Goal: Task Accomplishment & Management: Manage account settings

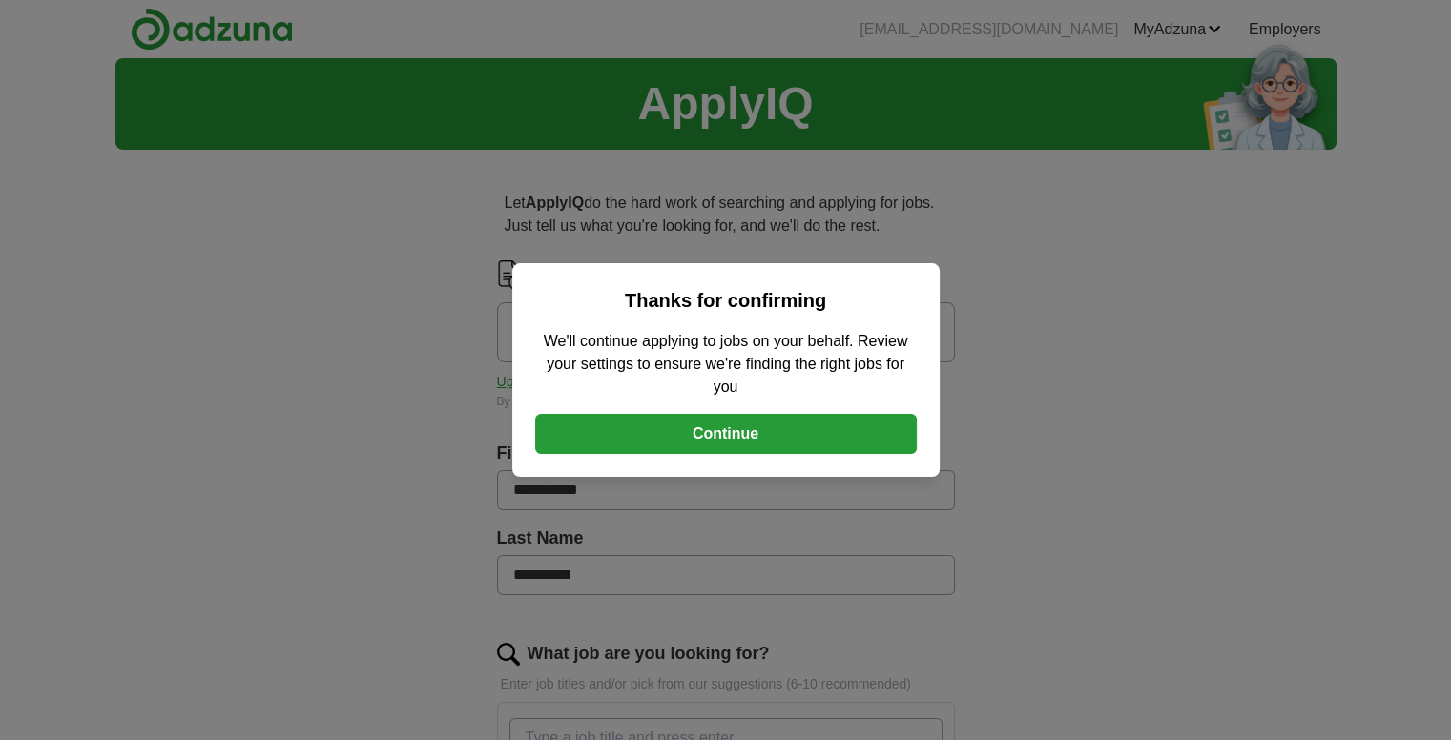
click at [749, 421] on button "Continue" at bounding box center [726, 434] width 382 height 40
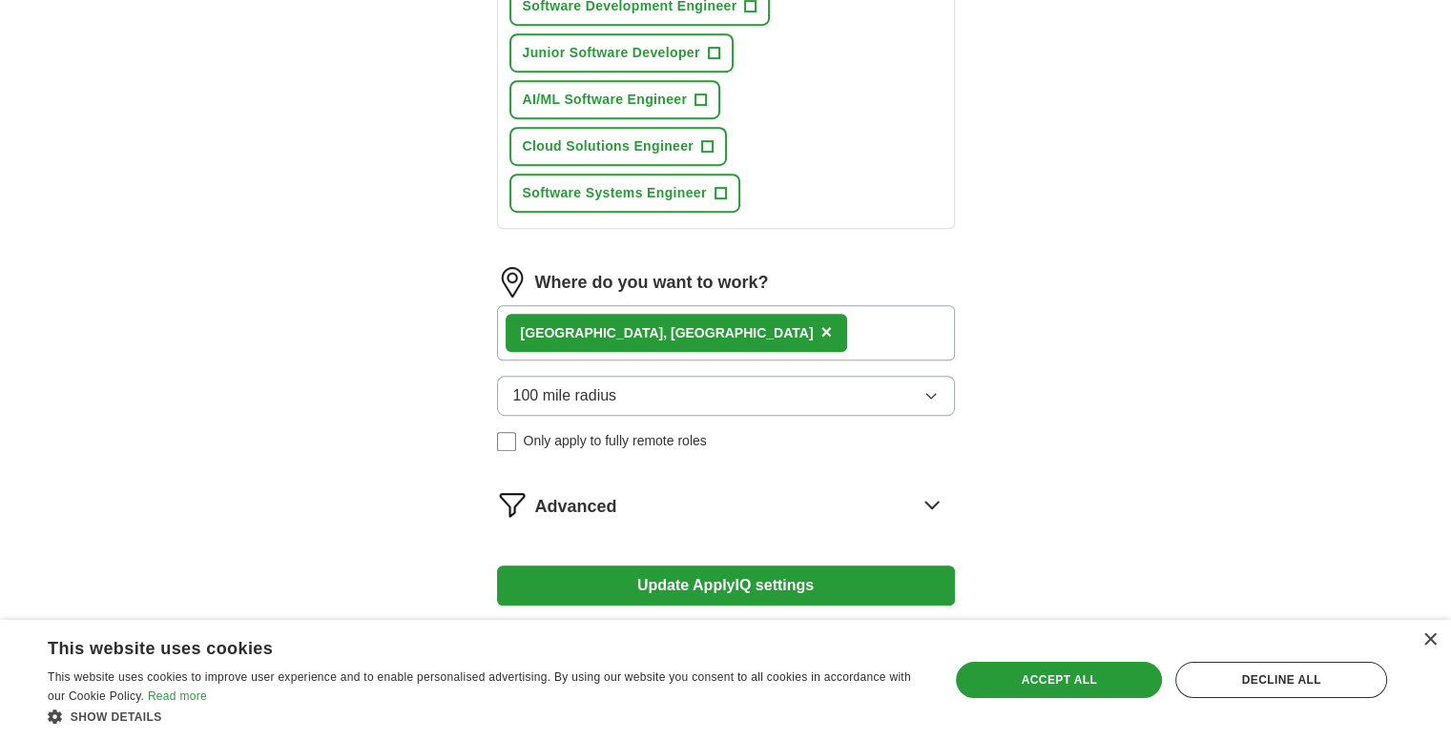
scroll to position [1114, 0]
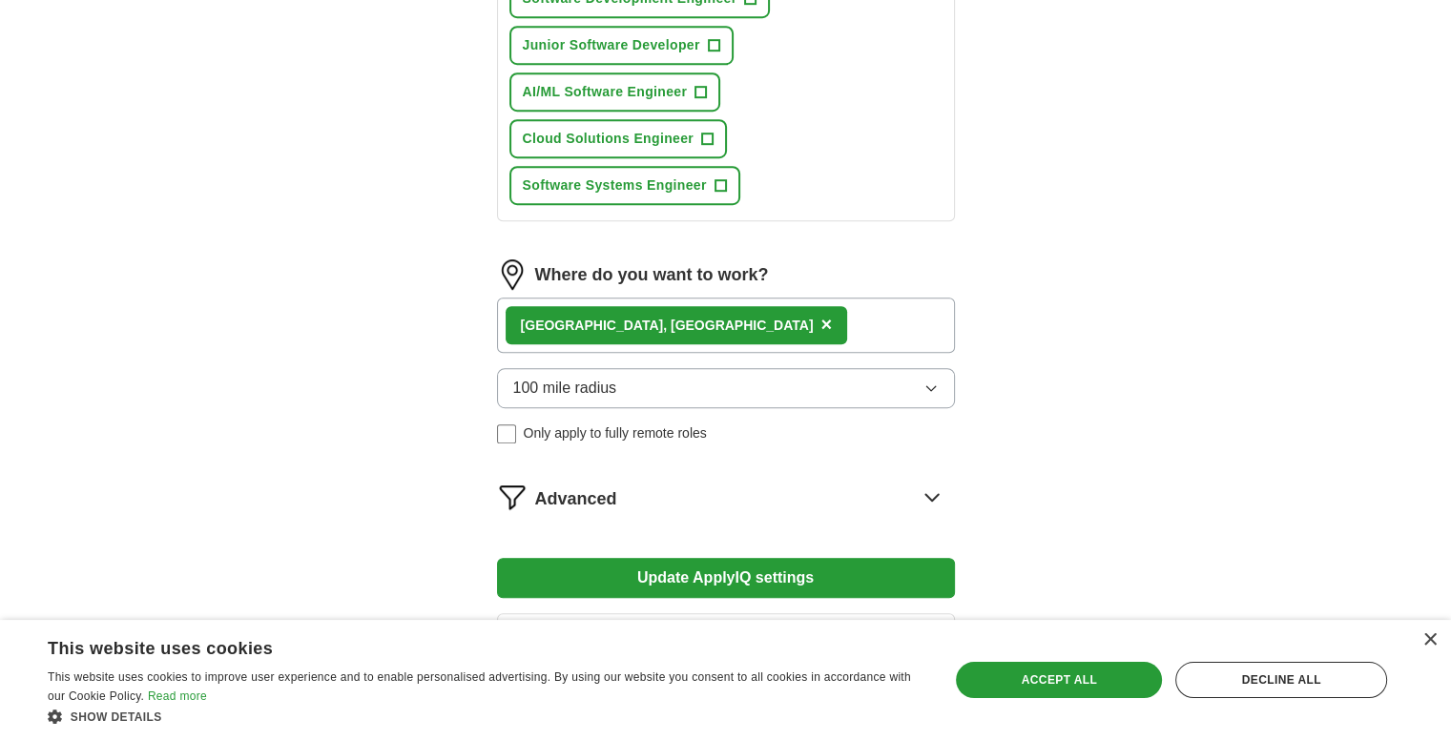
click at [762, 311] on div "[GEOGRAPHIC_DATA], [GEOGRAPHIC_DATA] ×" at bounding box center [726, 325] width 458 height 55
click at [708, 313] on div "[GEOGRAPHIC_DATA], [GEOGRAPHIC_DATA] ×" at bounding box center [726, 325] width 458 height 55
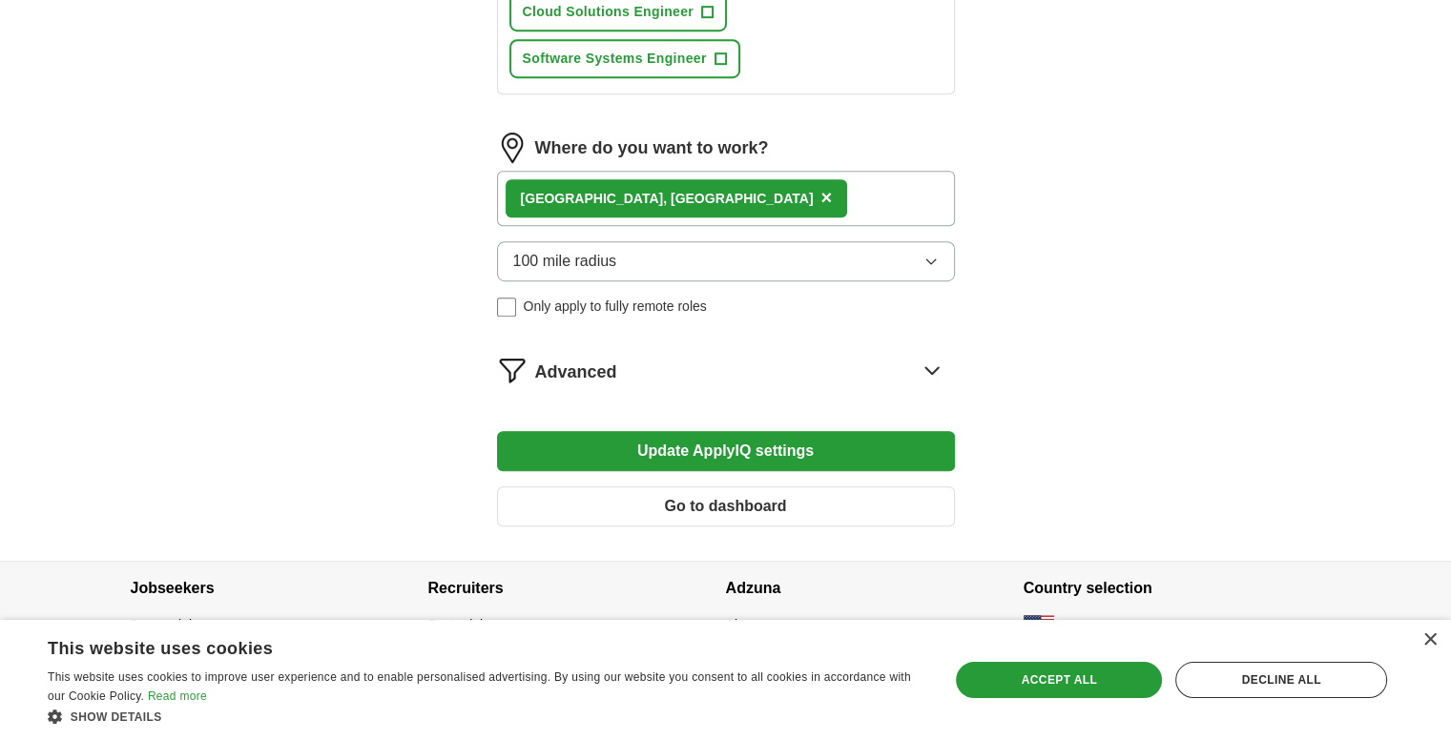
click at [733, 447] on button "Update ApplyIQ settings" at bounding box center [726, 451] width 458 height 40
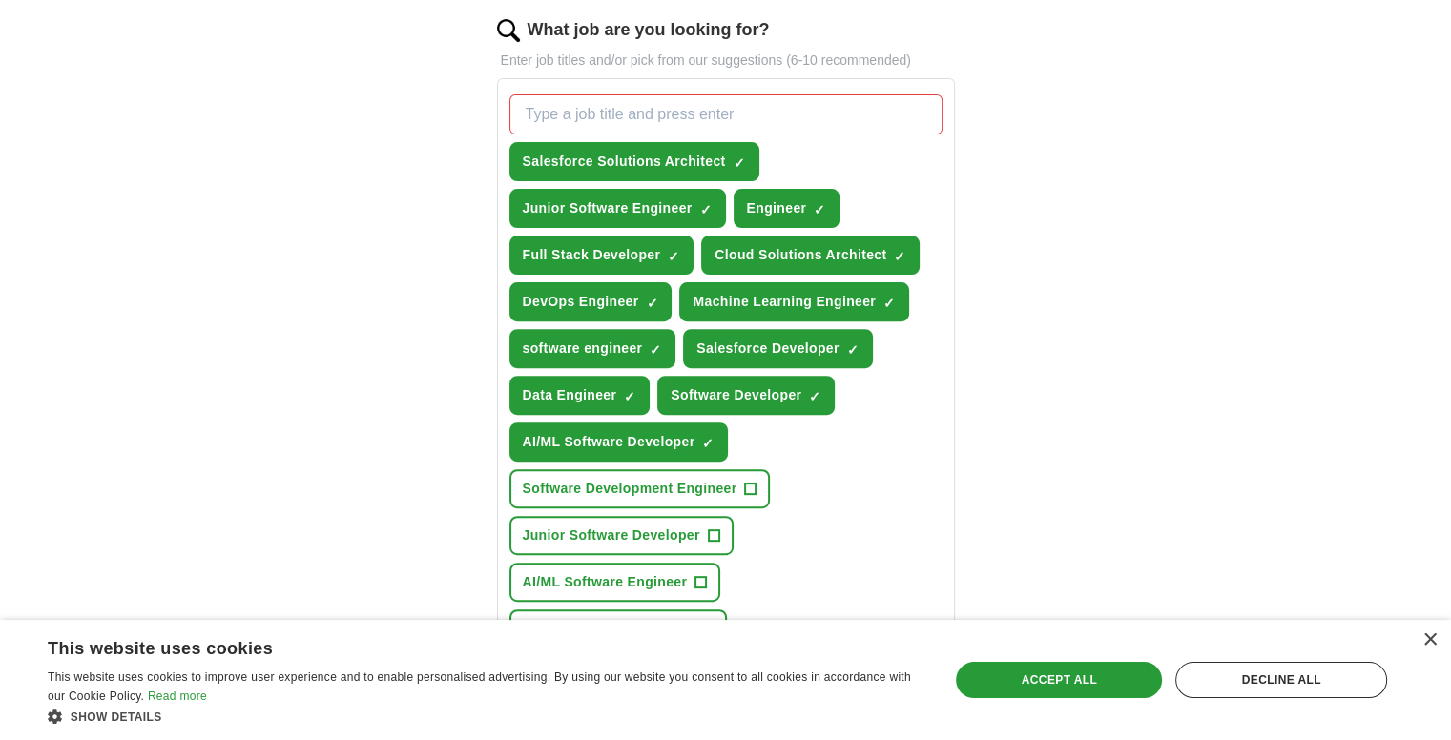
scroll to position [623, 0]
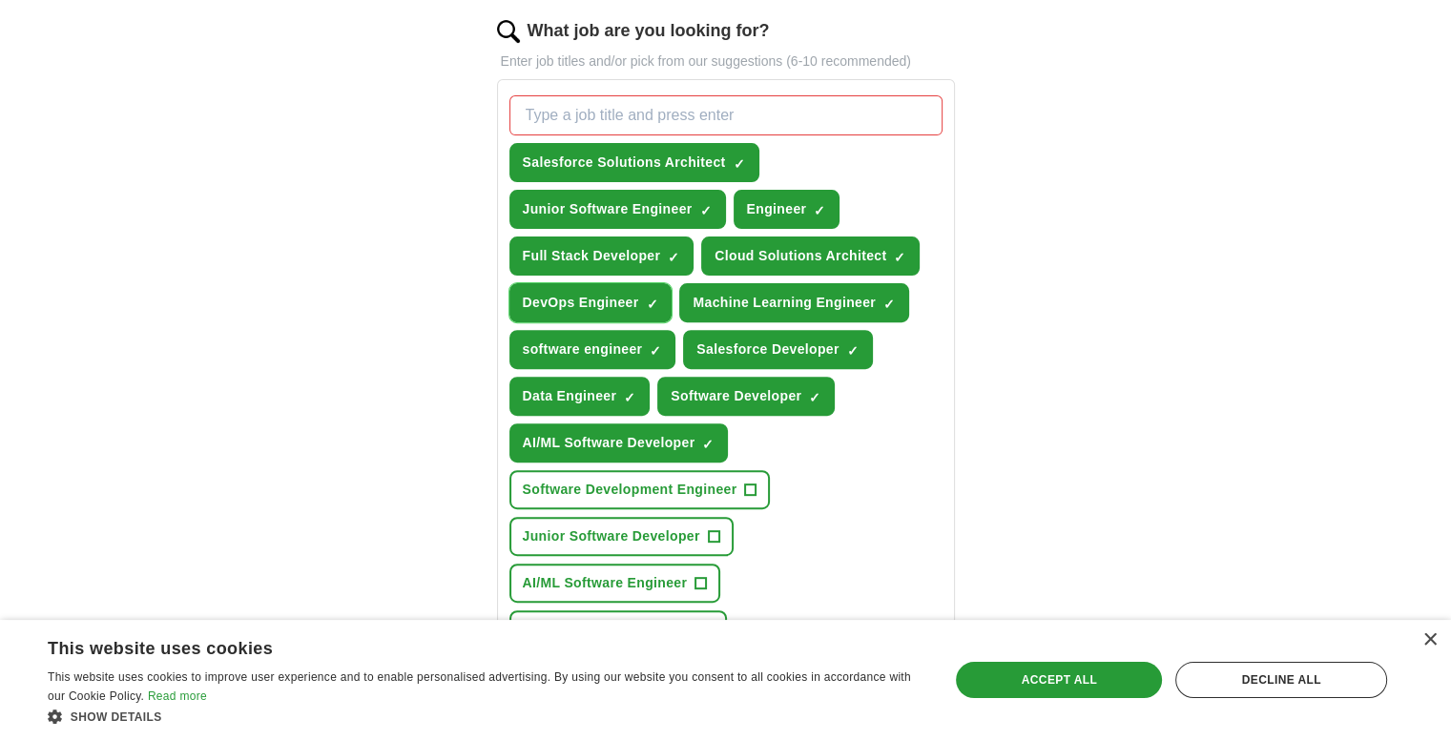
click at [0, 0] on span "×" at bounding box center [0, 0] width 0 height 0
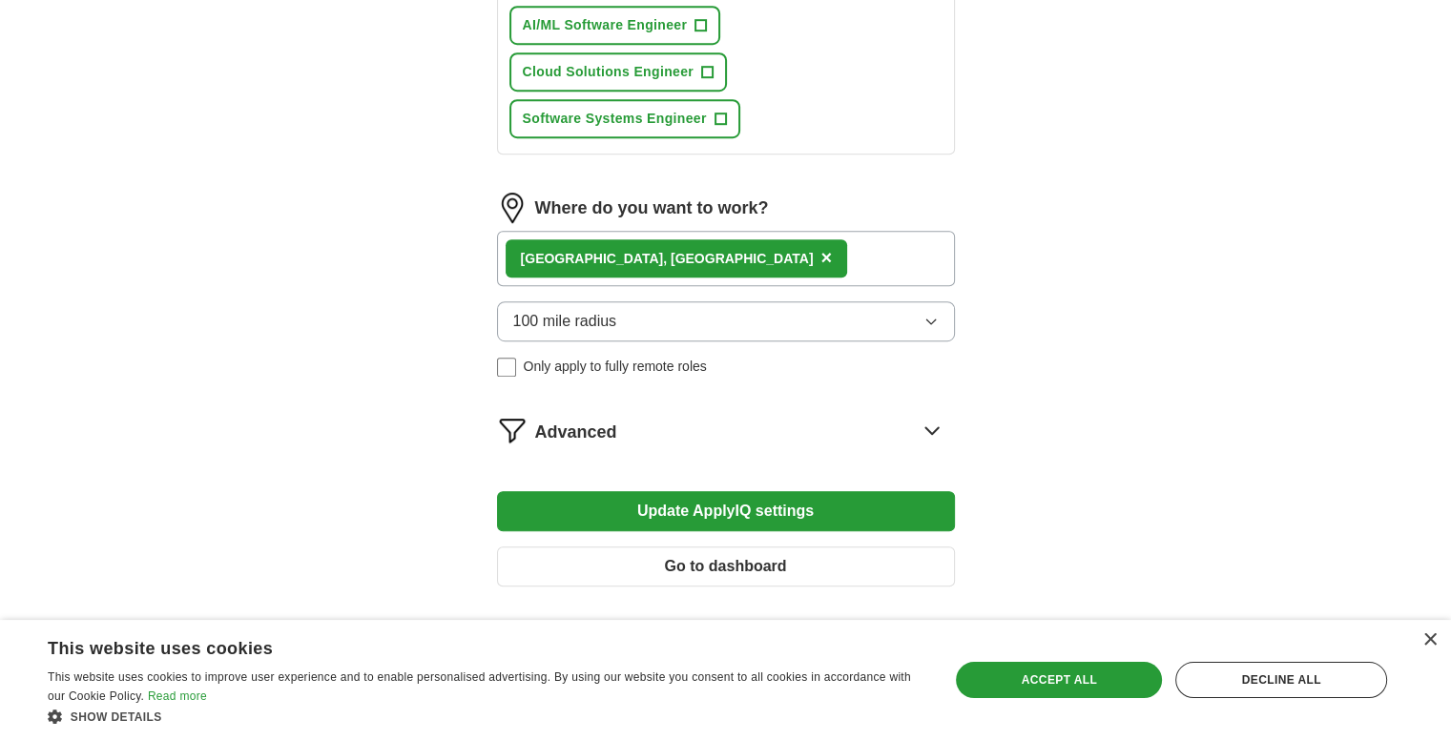
scroll to position [1241, 0]
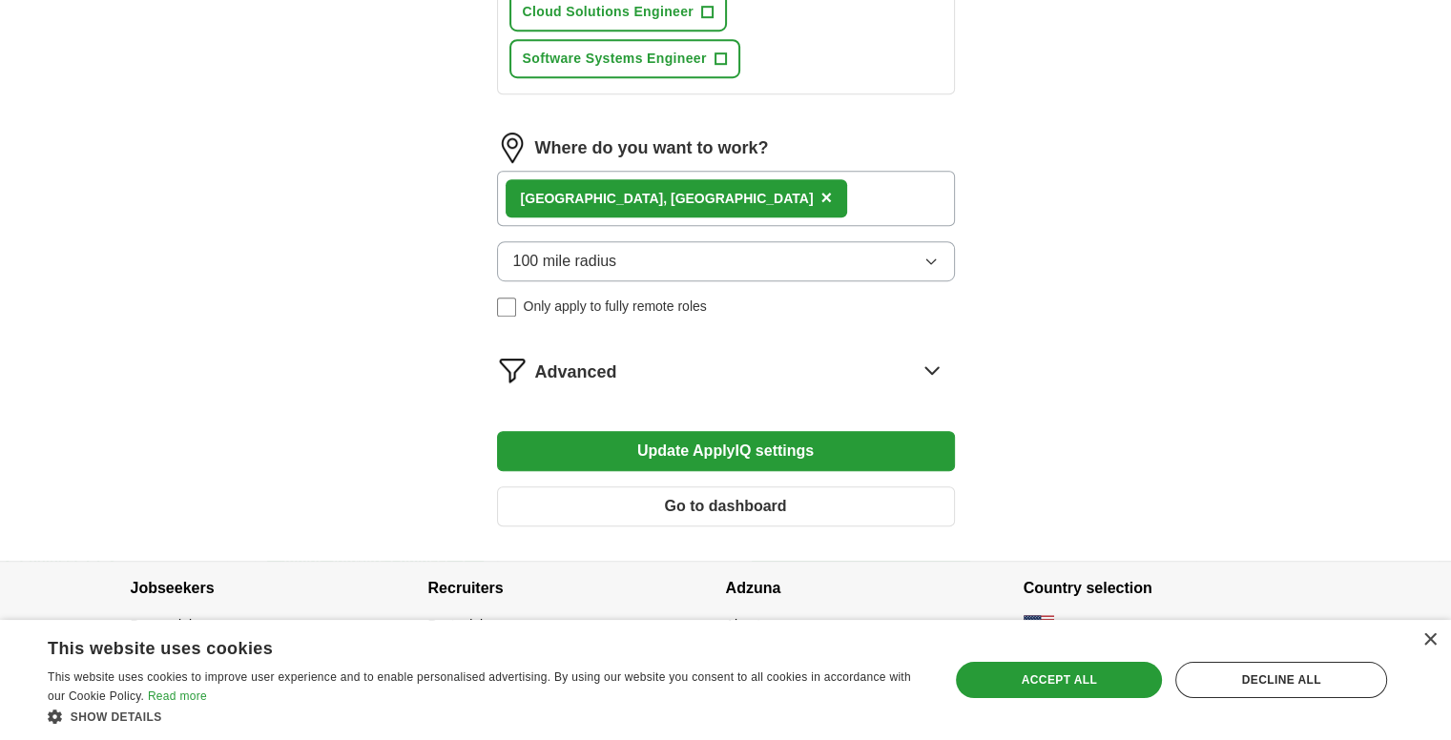
click at [771, 444] on button "Update ApplyIQ settings" at bounding box center [726, 451] width 458 height 40
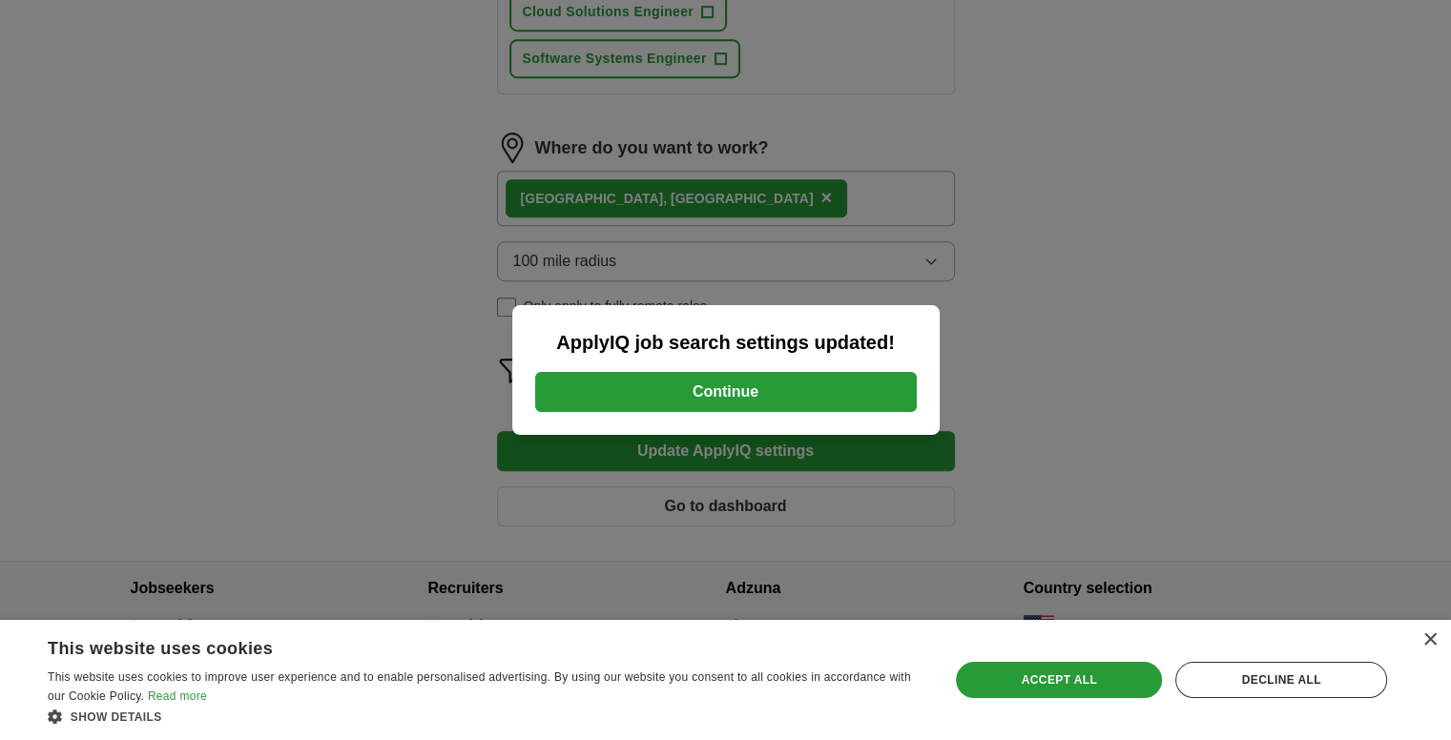
click at [730, 384] on button "Continue" at bounding box center [726, 392] width 382 height 40
